Goal: Task Accomplishment & Management: Use online tool/utility

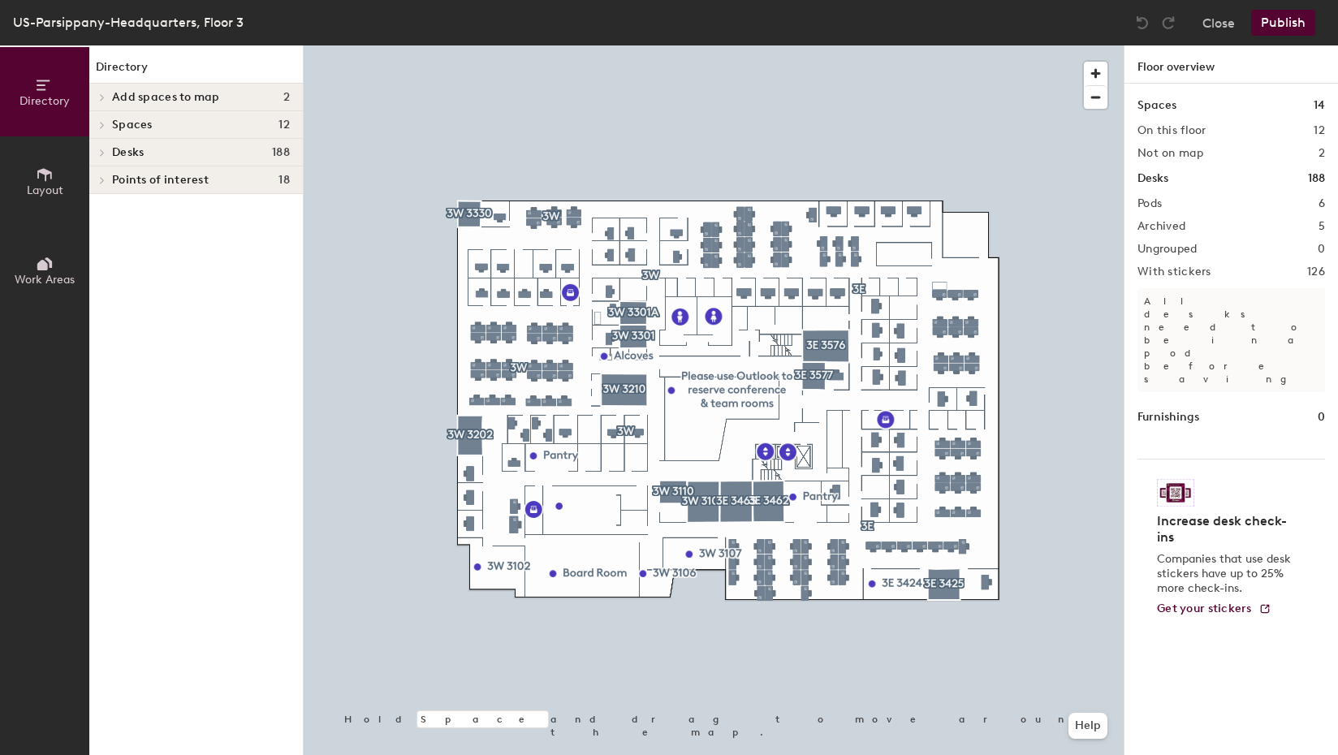
click at [567, 45] on div at bounding box center [714, 45] width 820 height 0
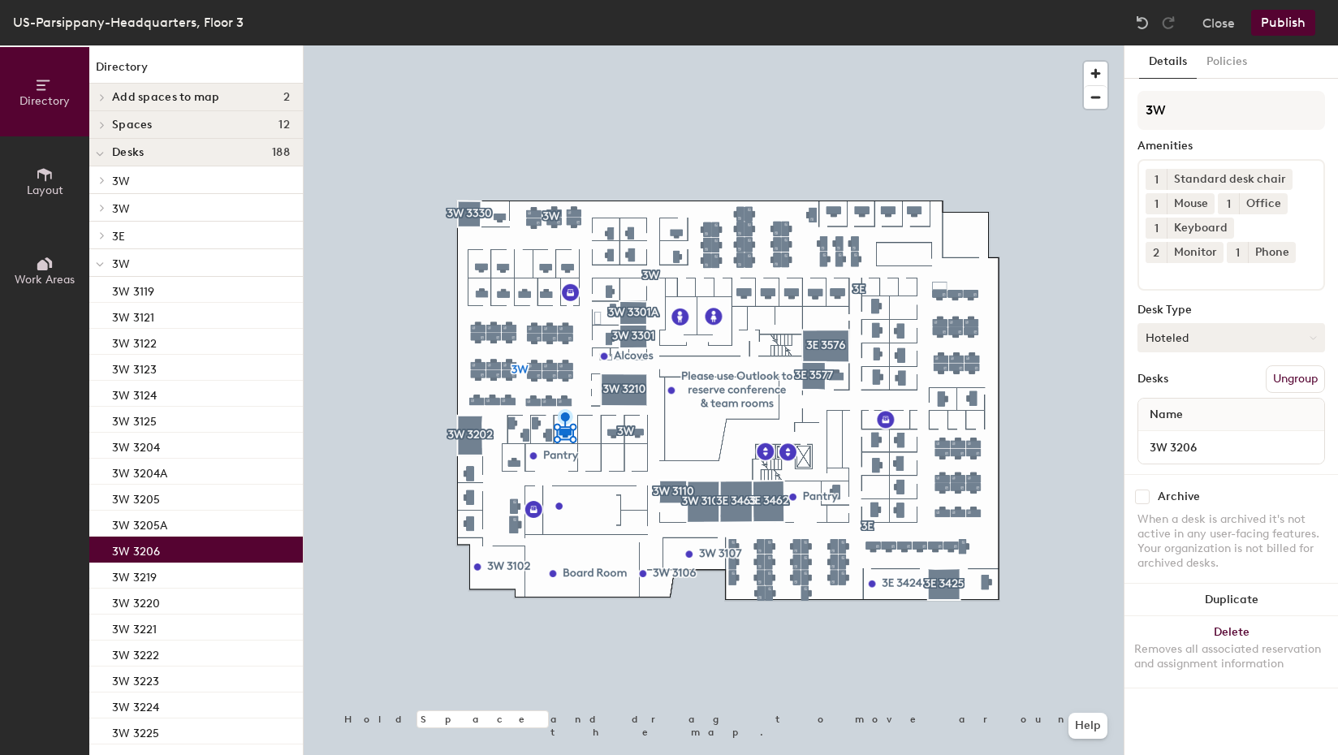
click at [1202, 332] on button "Hoteled" at bounding box center [1231, 337] width 188 height 29
click at [1182, 387] on div "Assigned" at bounding box center [1219, 388] width 162 height 24
click at [1271, 29] on button "Publish" at bounding box center [1283, 23] width 64 height 26
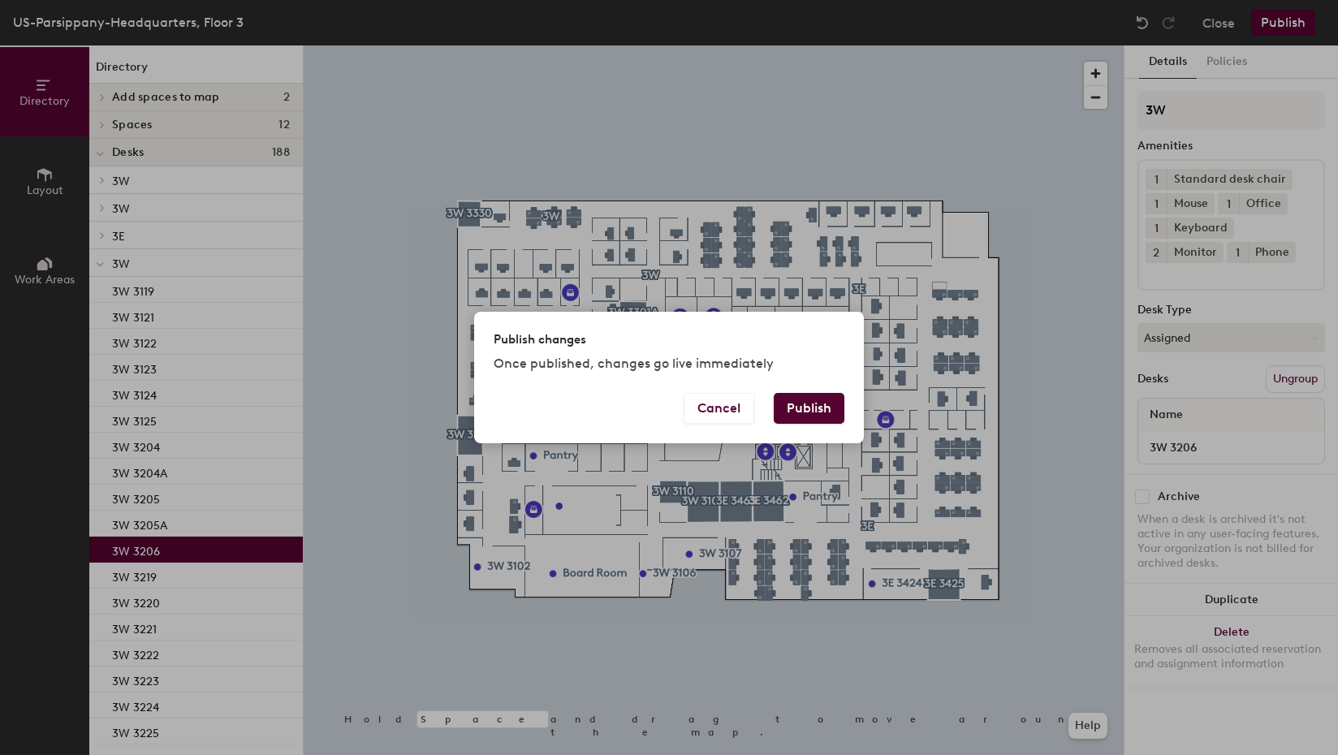
click at [806, 412] on button "Publish" at bounding box center [809, 408] width 71 height 31
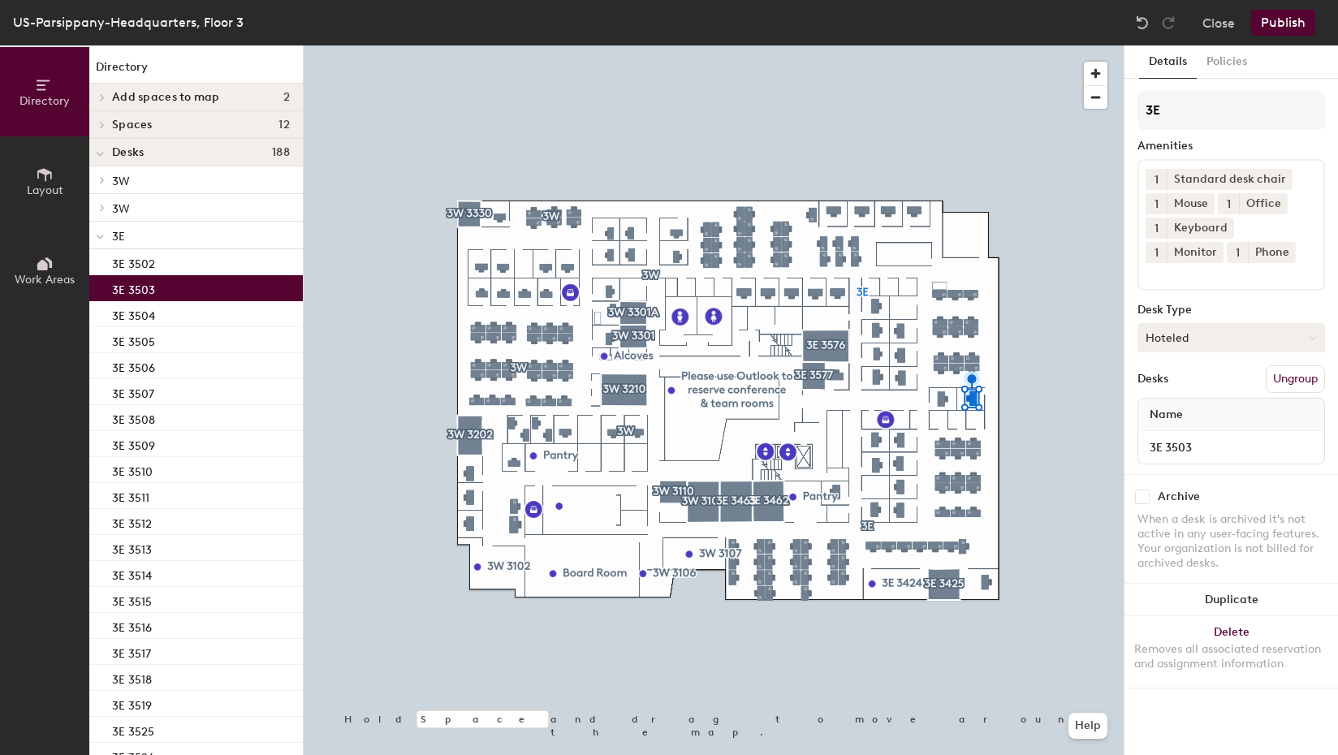
click at [1268, 336] on button "Hoteled" at bounding box center [1231, 337] width 188 height 29
click at [1180, 388] on div "Assigned" at bounding box center [1219, 388] width 162 height 24
click at [1308, 28] on button "Publish" at bounding box center [1283, 23] width 64 height 26
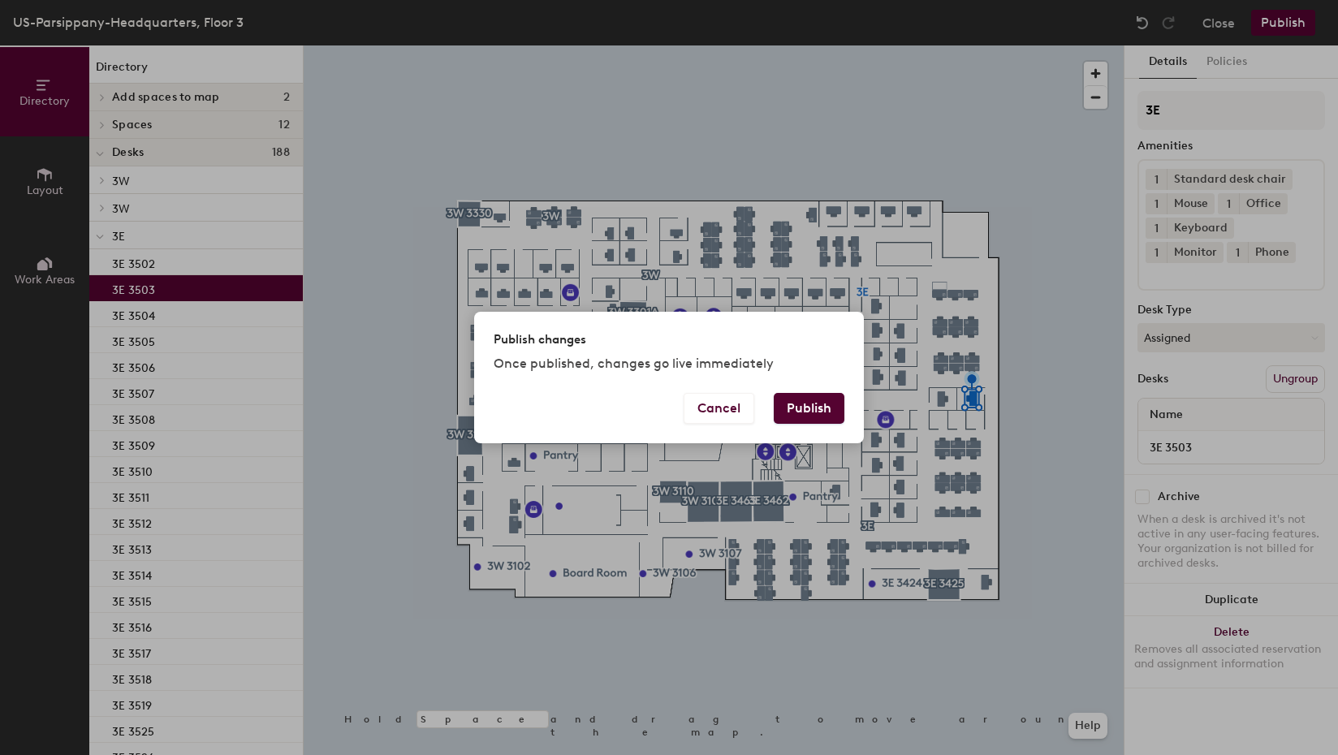
click at [813, 411] on button "Publish" at bounding box center [809, 408] width 71 height 31
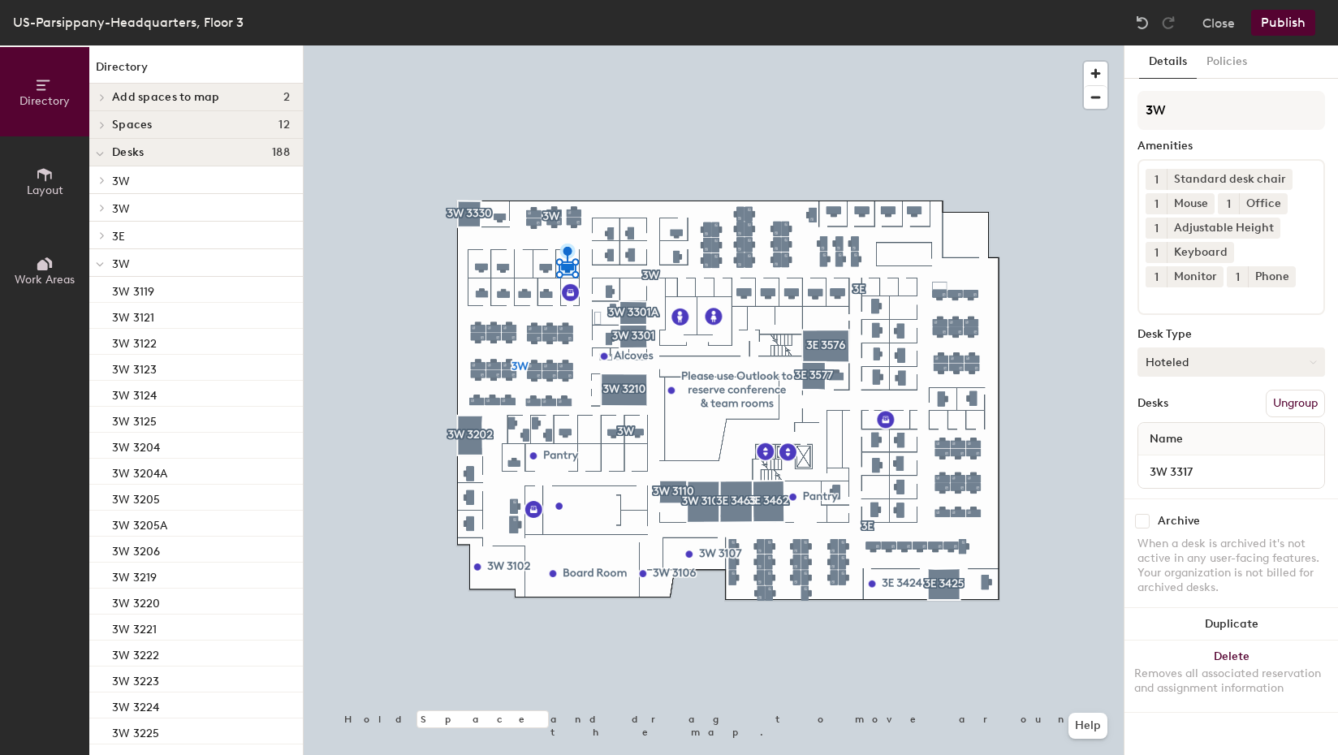
click at [1249, 365] on button "Hoteled" at bounding box center [1231, 361] width 188 height 29
click at [1201, 409] on div "Assigned" at bounding box center [1219, 412] width 162 height 24
click at [1283, 26] on button "Publish" at bounding box center [1283, 23] width 64 height 26
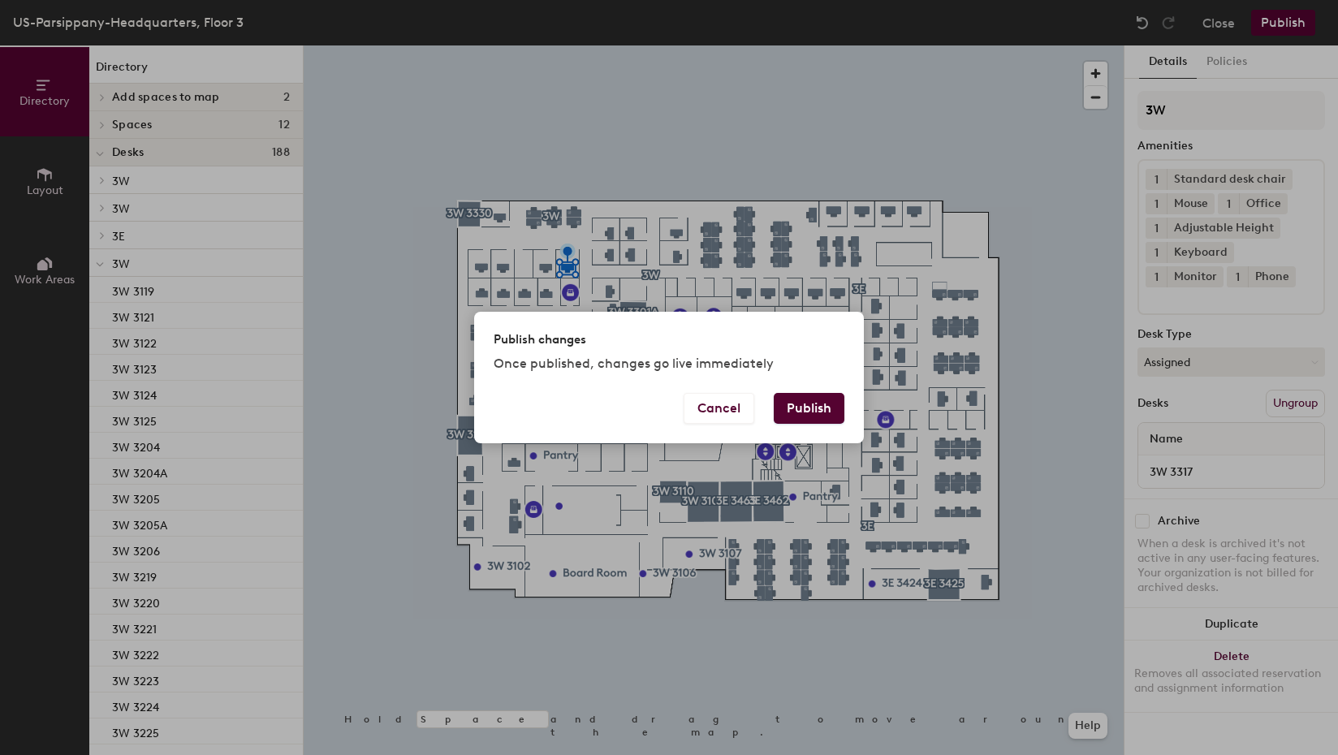
click at [822, 403] on button "Publish" at bounding box center [809, 408] width 71 height 31
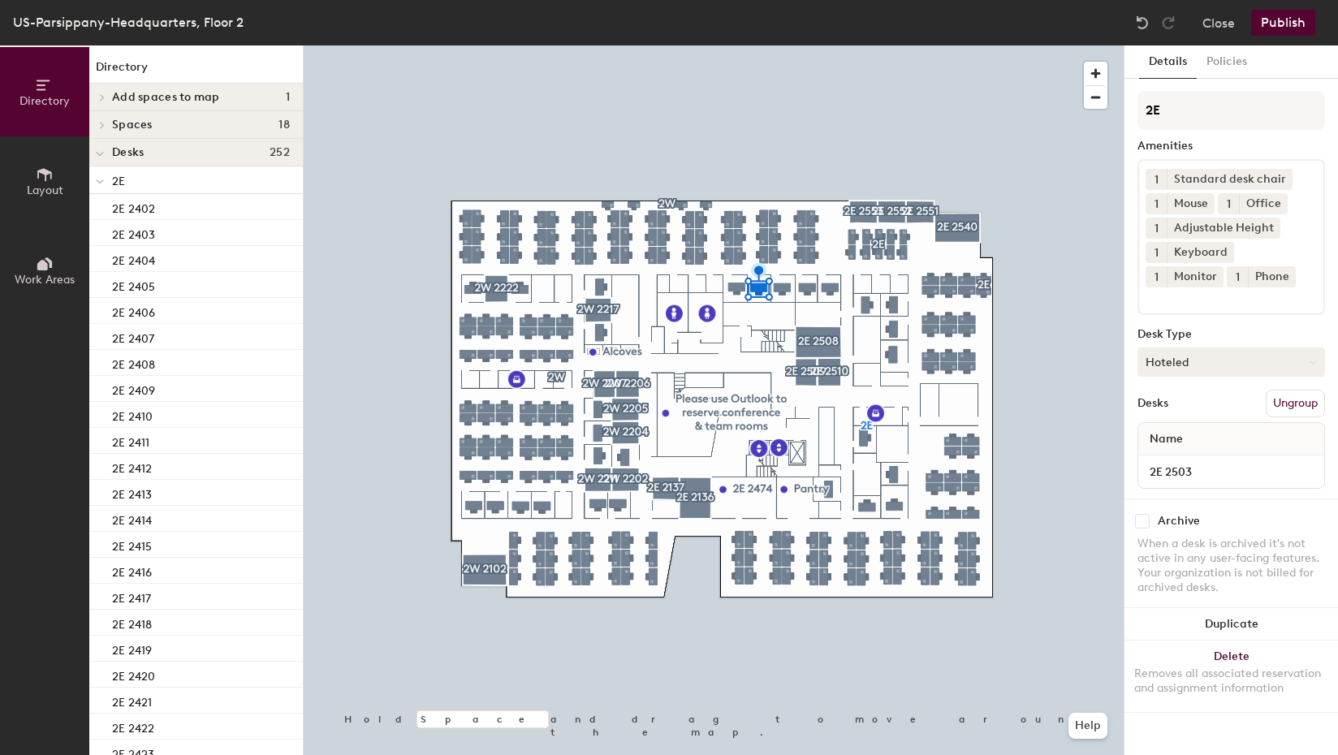
click at [1241, 355] on button "Hoteled" at bounding box center [1231, 361] width 188 height 29
click at [1190, 407] on div "Assigned" at bounding box center [1219, 412] width 162 height 24
click at [1275, 29] on button "Publish" at bounding box center [1283, 23] width 64 height 26
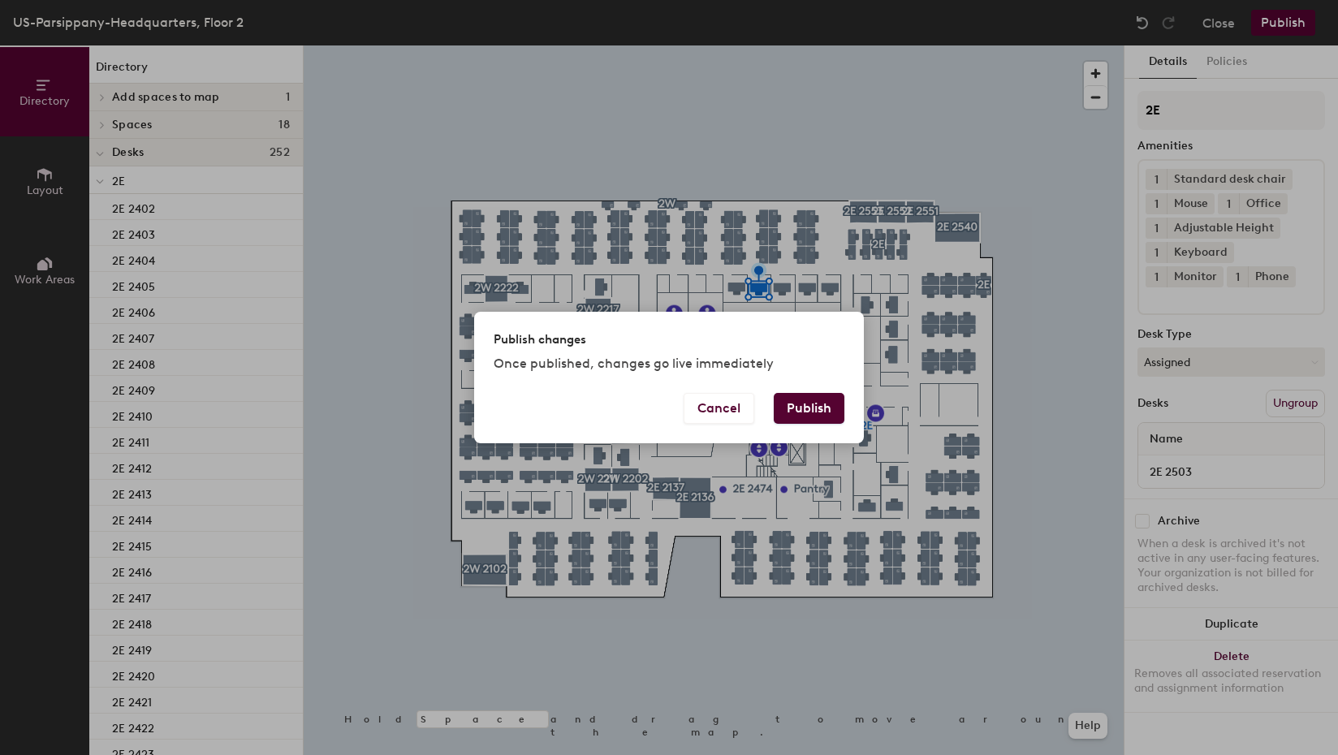
click at [805, 401] on button "Publish" at bounding box center [809, 408] width 71 height 31
